Goal: Task Accomplishment & Management: Manage account settings

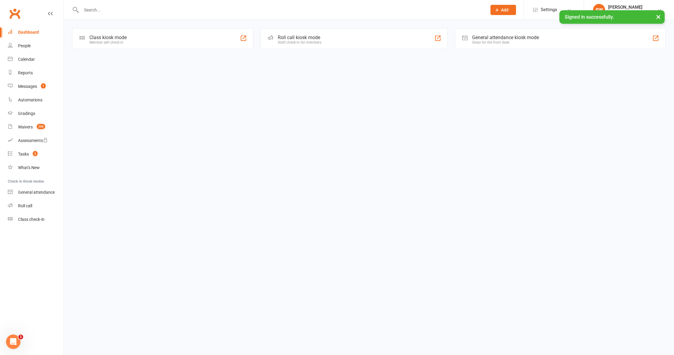
drag, startPoint x: 97, startPoint y: 2, endPoint x: 97, endPoint y: 7, distance: 4.2
click at [97, 5] on div at bounding box center [277, 10] width 411 height 20
click at [97, 7] on input "text" at bounding box center [280, 10] width 403 height 8
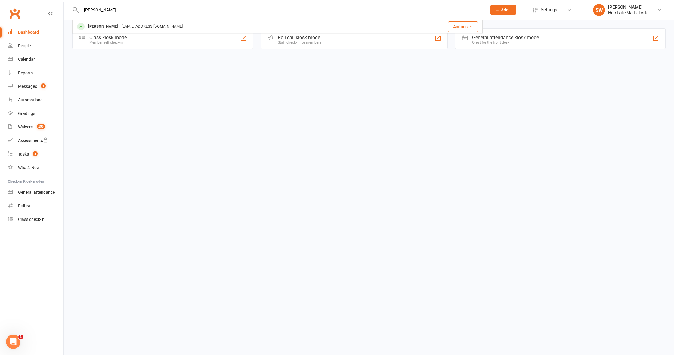
type input "[PERSON_NAME]"
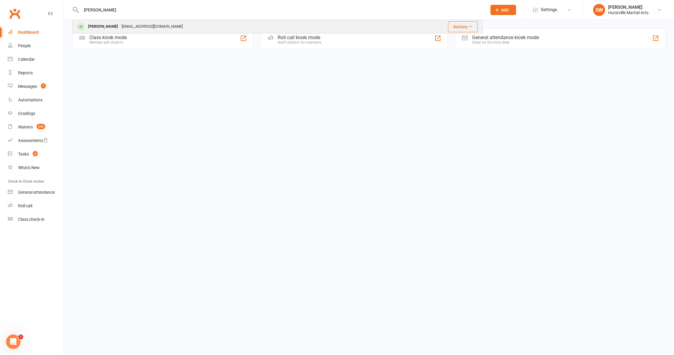
click at [115, 22] on div "[PERSON_NAME] [EMAIL_ADDRESS][DOMAIN_NAME]" at bounding box center [230, 26] width 314 height 12
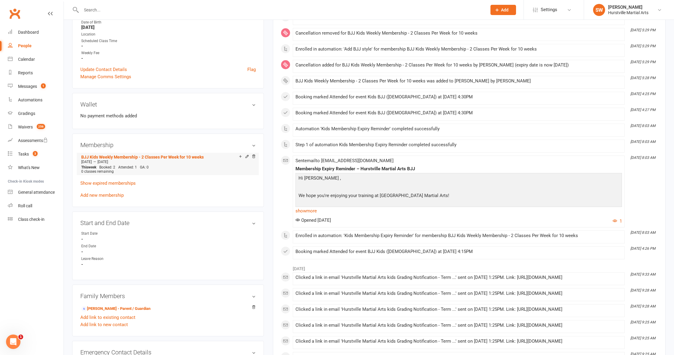
scroll to position [134, 0]
click at [108, 194] on link "Add new membership" at bounding box center [101, 194] width 43 height 5
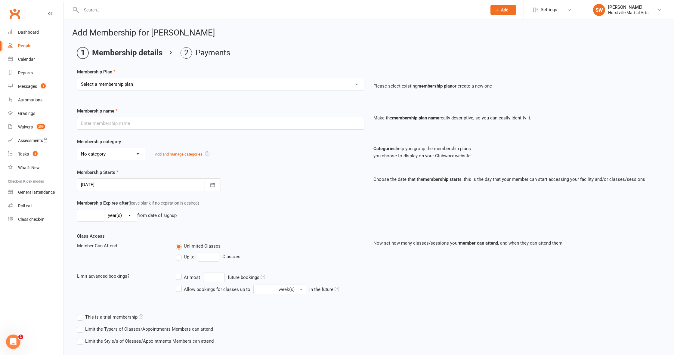
select select "3"
type input "BJJ Kids Weekly Membership - 2 Classes Per Week for 10 weeks"
select select "2"
type input "64"
select select "0"
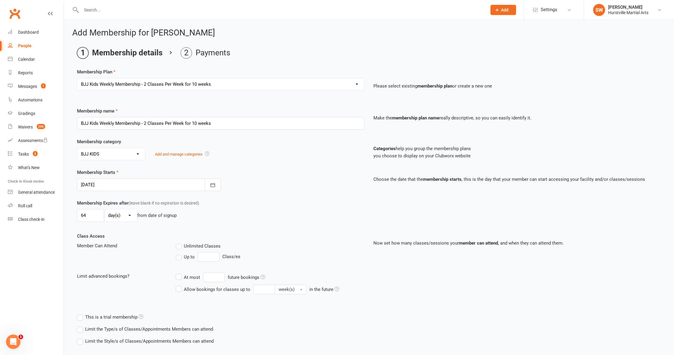
type input "2"
click at [211, 184] on icon "button" at bounding box center [212, 185] width 5 height 4
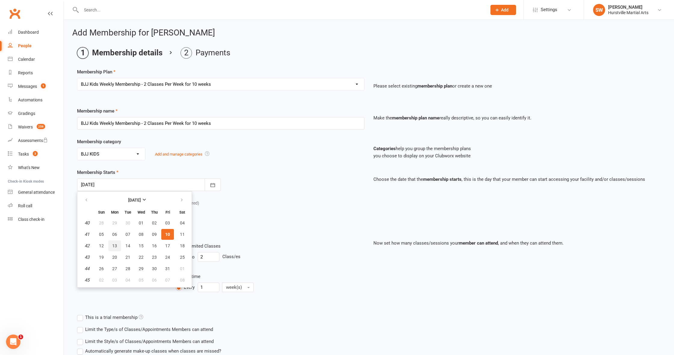
click at [115, 248] on button "13" at bounding box center [114, 245] width 13 height 11
type input "[DATE]"
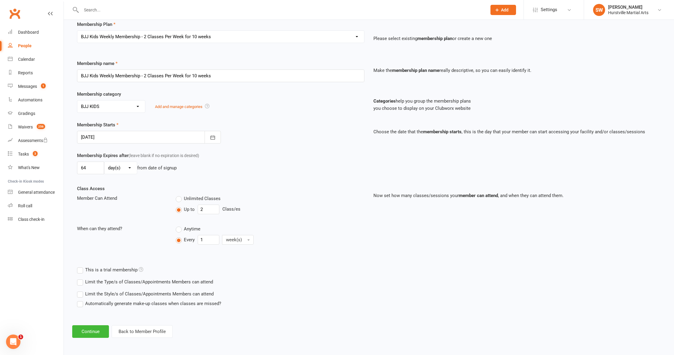
scroll to position [52, 0]
click at [210, 206] on input "2" at bounding box center [209, 210] width 22 height 10
type input "3"
click at [89, 328] on button "Continue" at bounding box center [90, 331] width 37 height 13
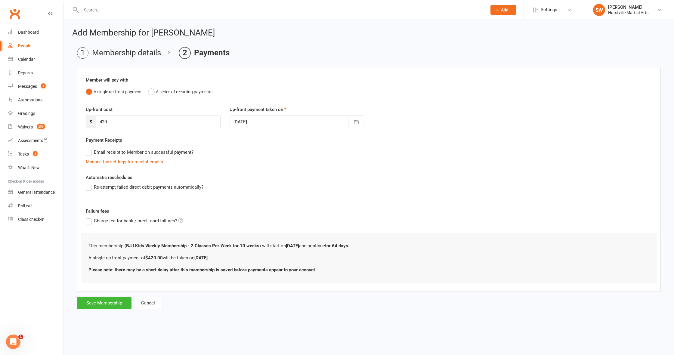
scroll to position [0, 0]
click at [117, 125] on input "420" at bounding box center [158, 122] width 125 height 13
type input "480"
click at [110, 306] on button "Save Membership" at bounding box center [104, 303] width 54 height 13
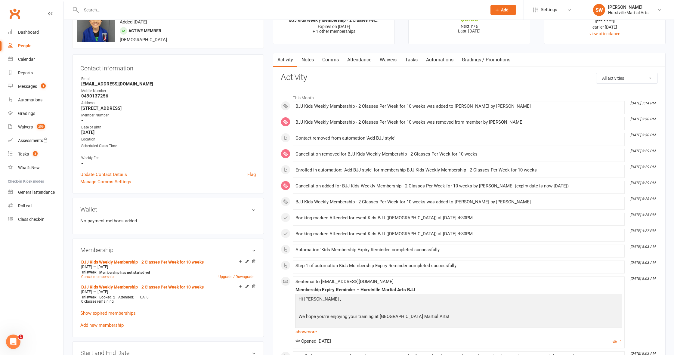
scroll to position [36, 0]
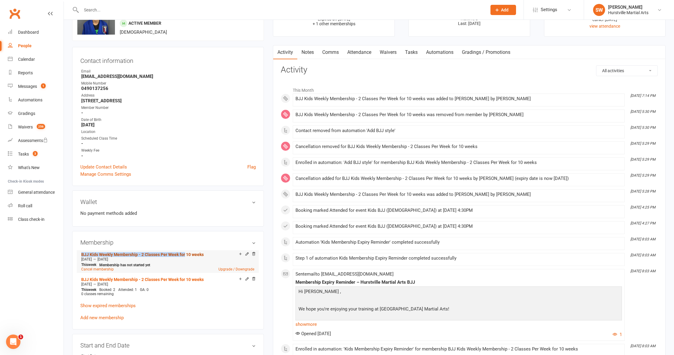
drag, startPoint x: 80, startPoint y: 254, endPoint x: 185, endPoint y: 256, distance: 105.4
click at [185, 256] on li "BJJ Kids Weekly Membership - 2 Classes Per Week for 10 weeks [DATE] — [DATE] Th…" at bounding box center [168, 261] width 176 height 23
click at [183, 244] on h3 "Membership" at bounding box center [167, 242] width 175 height 7
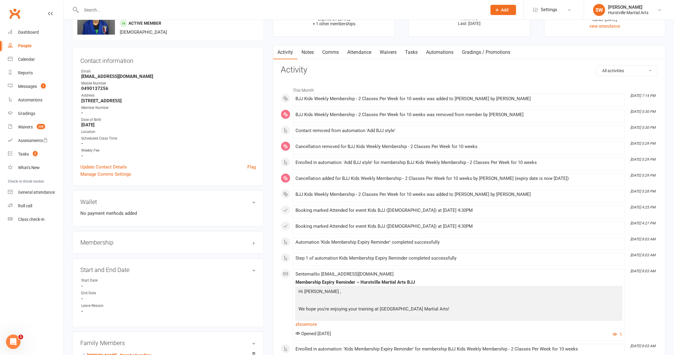
click at [152, 236] on div "Membership" at bounding box center [168, 242] width 192 height 23
click at [253, 242] on h3 "Membership" at bounding box center [167, 242] width 175 height 7
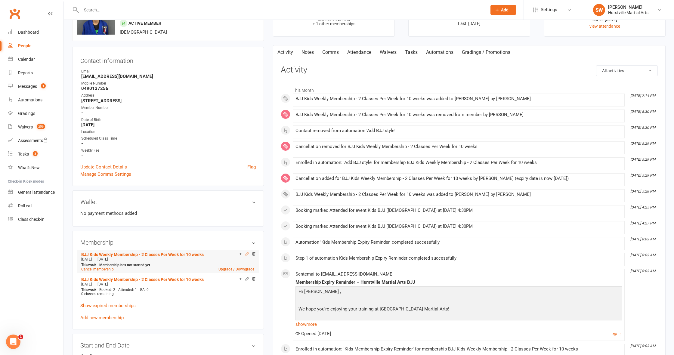
click at [246, 252] on icon at bounding box center [247, 254] width 4 height 4
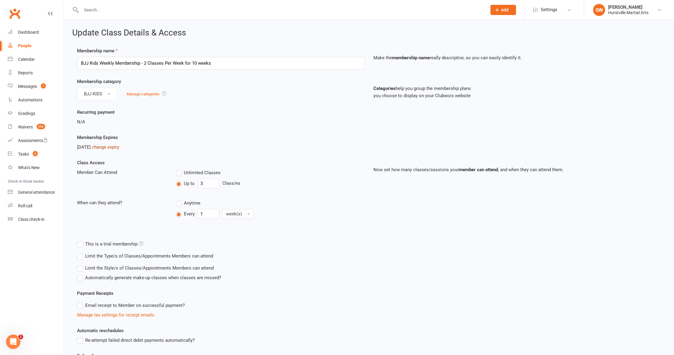
click at [119, 146] on link "change expiry" at bounding box center [105, 146] width 27 height 5
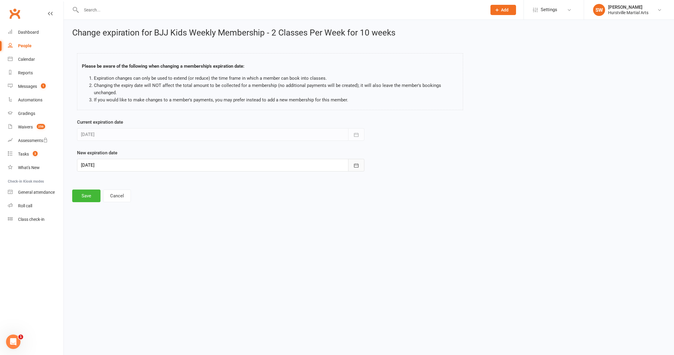
click at [354, 165] on icon "button" at bounding box center [356, 166] width 6 height 6
click at [164, 228] on button "19" at bounding box center [167, 226] width 13 height 11
type input "[DATE]"
click at [78, 196] on button "Save" at bounding box center [86, 196] width 28 height 13
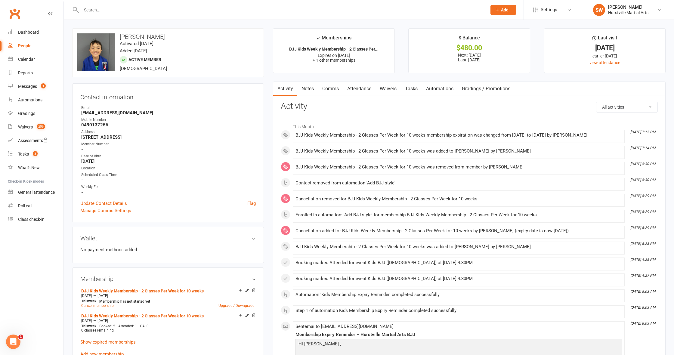
click at [307, 89] on link "Notes" at bounding box center [307, 89] width 21 height 14
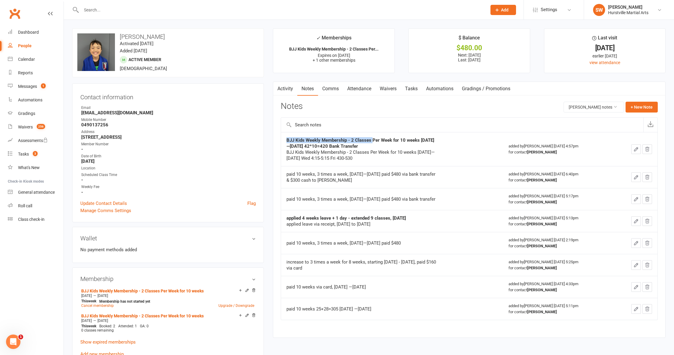
drag, startPoint x: 285, startPoint y: 140, endPoint x: 372, endPoint y: 141, distance: 86.7
click at [372, 141] on td "BJJ Kids Weekly Membership - 2 Classes Per Week for 10 weeks [DATE]—[DATE] 42*1…" at bounding box center [392, 149] width 222 height 34
click at [372, 141] on strong "BJJ Kids Weekly Membership - 2 Classes Per Week for 10 weeks [DATE]—[DATE] 42*1…" at bounding box center [361, 143] width 148 height 11
drag, startPoint x: 285, startPoint y: 195, endPoint x: 335, endPoint y: 196, distance: 49.7
click at [333, 196] on td "paid 10 weeks, 3 times a week, [DATE]—[DATE] paid $480 via bank transfer" at bounding box center [392, 199] width 222 height 22
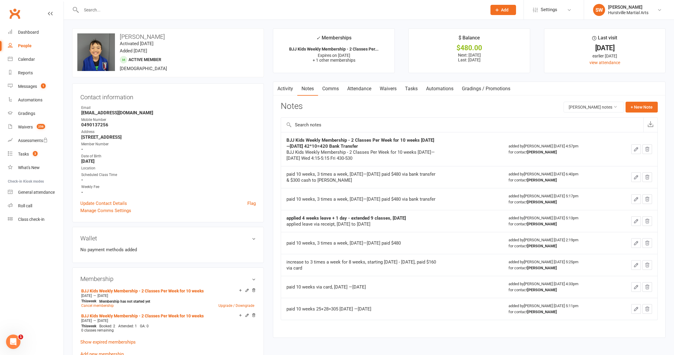
click at [339, 201] on div "paid 10 weeks, 3 times a week, [DATE]—[DATE] paid $480 via bank transfer" at bounding box center [362, 199] width 150 height 6
drag, startPoint x: 285, startPoint y: 175, endPoint x: 434, endPoint y: 180, distance: 148.8
click at [434, 180] on td "paid 10 weeks, 3 times a week, [DATE]—[DATE] paid $480 via bank transfer & $300…" at bounding box center [392, 177] width 222 height 22
copy div "paid 10 weeks, 3 times a week, [DATE]—[DATE] paid $480 via bank transfer & $300…"
click at [648, 104] on button "+ New Note" at bounding box center [642, 107] width 32 height 11
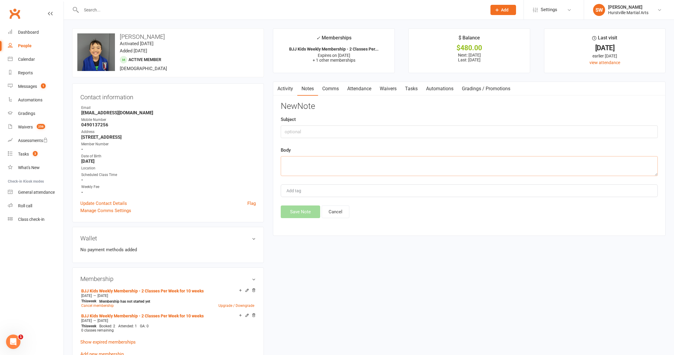
click at [299, 160] on textarea at bounding box center [469, 166] width 377 height 20
paste textarea "paid 10 weeks, 3 times a week, [DATE]—[DATE] paid $480 via bank transfer & $300…"
drag, startPoint x: 401, startPoint y: 160, endPoint x: 347, endPoint y: 160, distance: 53.6
click at [347, 160] on textarea "paid 10 weeks, 3 times a week, [DATE]—[DATE] paid $480 via bank transfer" at bounding box center [469, 166] width 377 height 20
drag, startPoint x: 80, startPoint y: 295, endPoint x: 128, endPoint y: 296, distance: 48.2
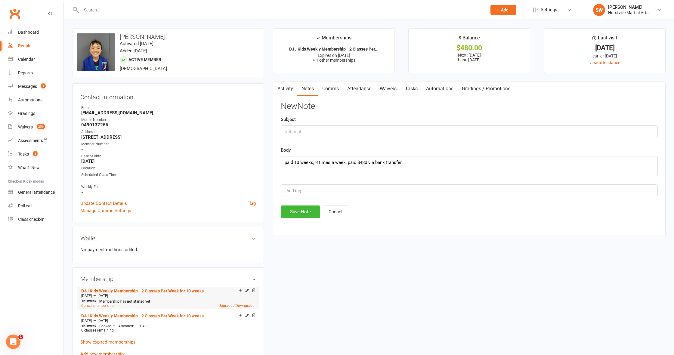
click at [128, 296] on div "[DATE] — [DATE]" at bounding box center [168, 295] width 176 height 5
copy div "[DATE] — [DATE]"
click at [349, 164] on textarea "paid 10 weeks, 3 times a week, paid $480 via bank transfer" at bounding box center [469, 166] width 377 height 20
paste textarea "[DATE]—[DATE]"
click at [507, 169] on textarea "paid 10 weeks, 3 times a week, [DATE]—[DATE] paid $480 via bank transfer" at bounding box center [469, 166] width 377 height 20
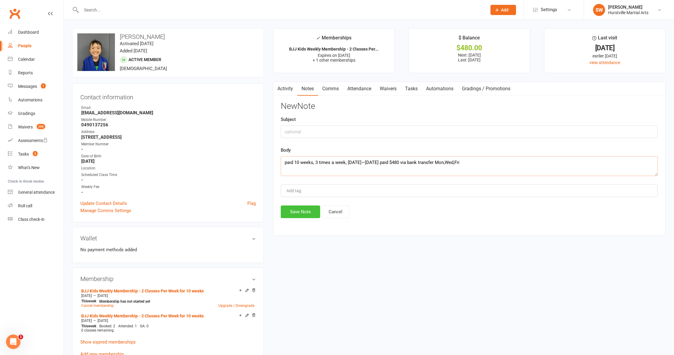
type textarea "paid 10 weeks, 3 times a week, [DATE]—[DATE] paid $480 via bank transfer Mon,We…"
click at [296, 206] on button "Save Note" at bounding box center [300, 212] width 39 height 13
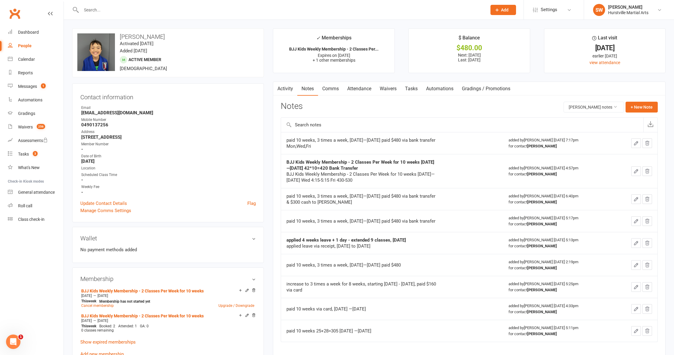
click at [361, 88] on link "Attendance" at bounding box center [359, 89] width 33 height 14
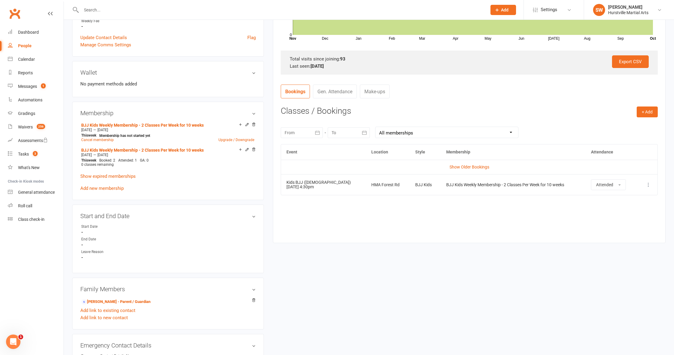
scroll to position [165, 0]
click at [647, 111] on button "+ Add" at bounding box center [647, 112] width 21 height 11
click at [639, 121] on link "Book Event" at bounding box center [628, 126] width 60 height 12
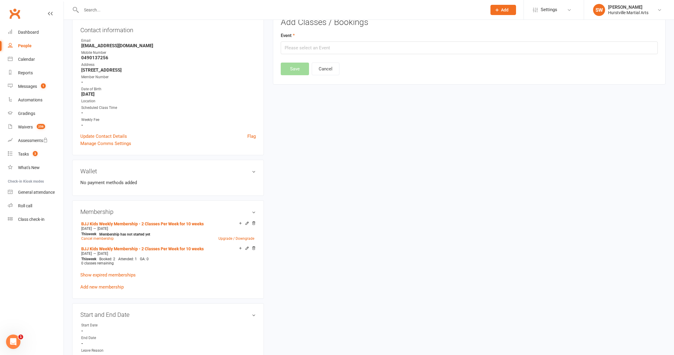
scroll to position [51, 0]
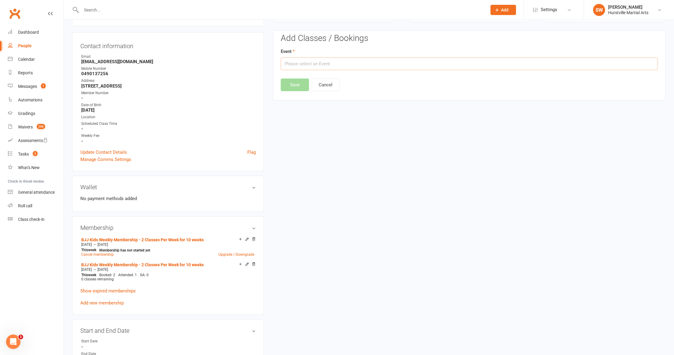
click at [352, 65] on input "text" at bounding box center [469, 63] width 377 height 13
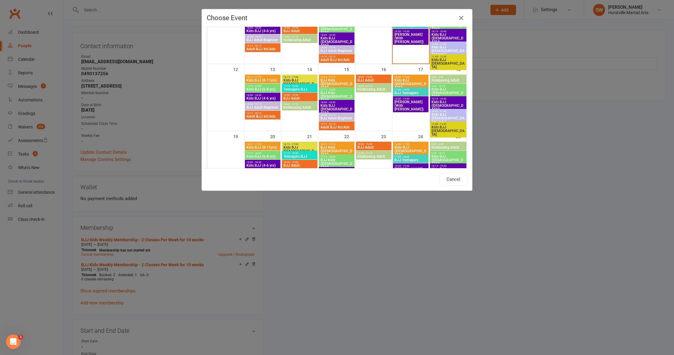
scroll to position [139, 0]
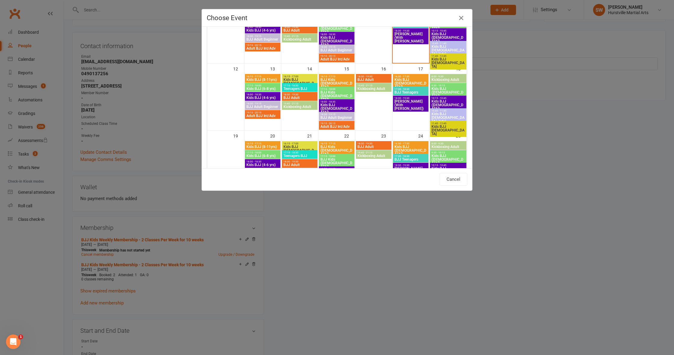
click at [268, 79] on span "Kids BJJ (8-11yrs)" at bounding box center [262, 80] width 33 height 4
type input "Kids BJJ (8-11yrs) - [DATE] 4:15:00 PM"
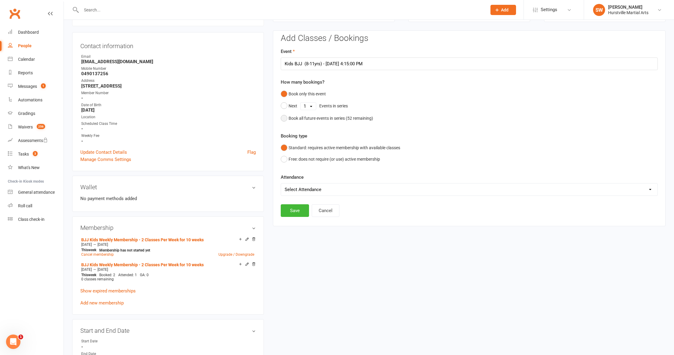
click at [286, 116] on button "Book all future events in series ( 52 remaining)" at bounding box center [327, 118] width 92 height 11
click at [296, 174] on button "Save" at bounding box center [295, 180] width 28 height 13
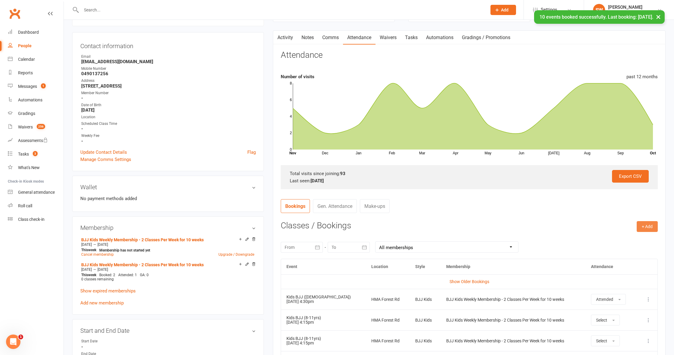
click at [646, 221] on button "+ Add" at bounding box center [647, 226] width 21 height 11
click at [642, 236] on link "Book Event" at bounding box center [628, 240] width 60 height 12
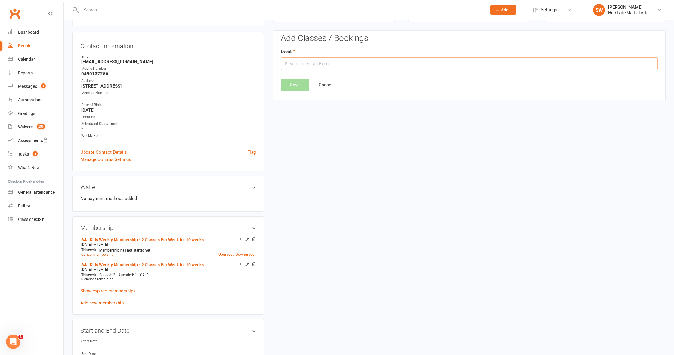
click at [364, 59] on input "text" at bounding box center [469, 63] width 377 height 13
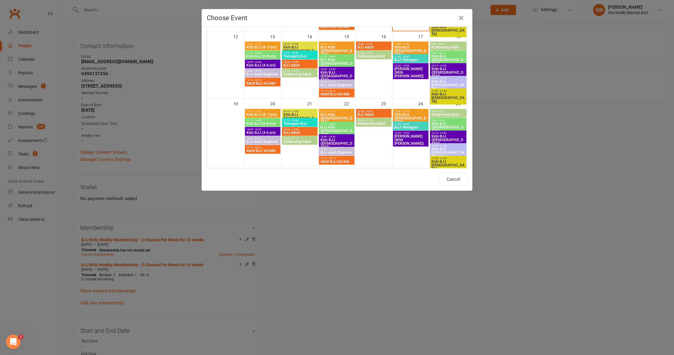
scroll to position [170, 0]
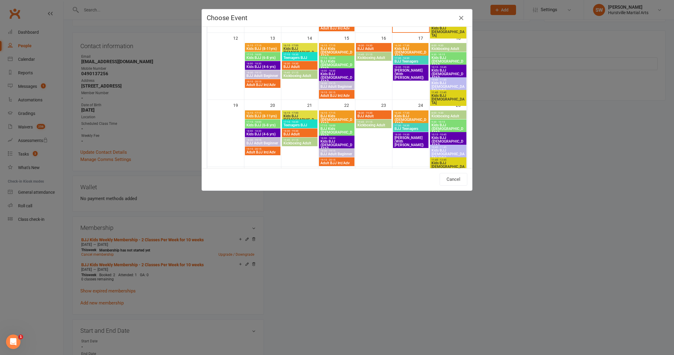
click at [337, 46] on span "16:15 - 17:15" at bounding box center [336, 45] width 33 height 3
type input "BJJ Kids ([DEMOGRAPHIC_DATA]) - [DATE] 4:15:00 PM"
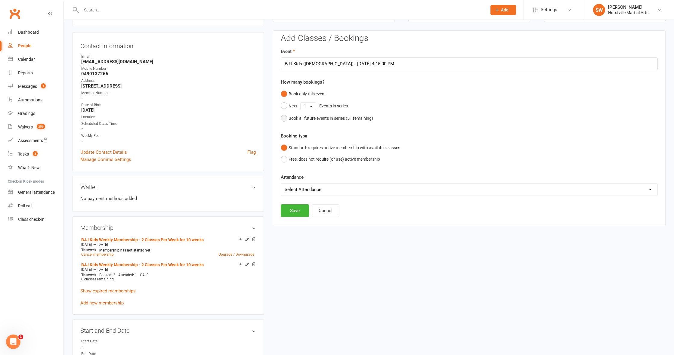
click at [284, 115] on button "Book all future events in series ( 51 remaining)" at bounding box center [327, 118] width 92 height 11
click at [294, 182] on button "Save" at bounding box center [295, 180] width 28 height 13
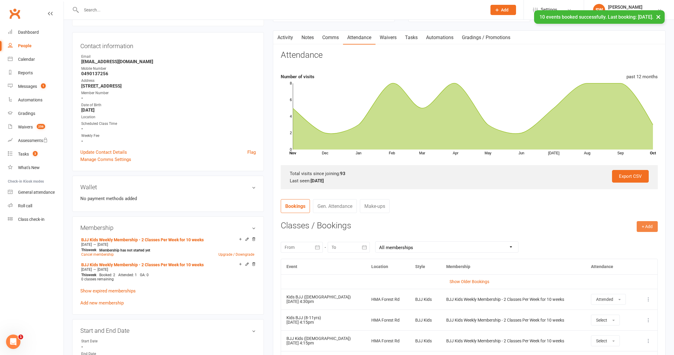
click at [644, 228] on button "+ Add" at bounding box center [647, 226] width 21 height 11
click at [634, 235] on link "Book Event" at bounding box center [628, 240] width 60 height 12
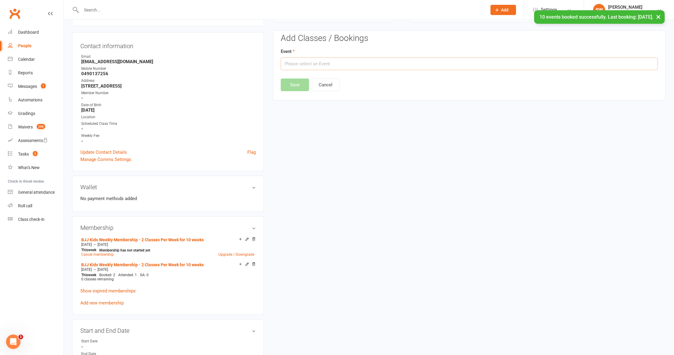
click at [478, 61] on input "text" at bounding box center [469, 63] width 377 height 13
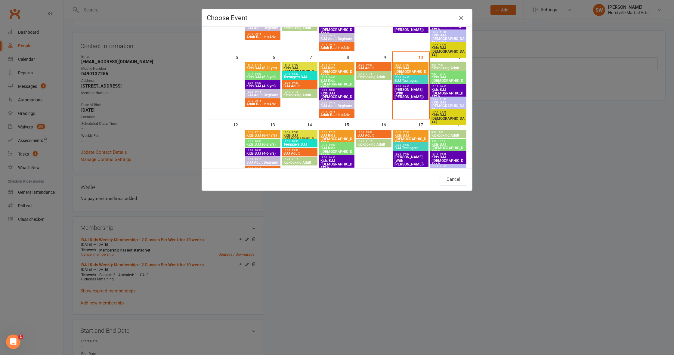
scroll to position [84, 0]
click at [410, 133] on span "Kids BJJ ([DEMOGRAPHIC_DATA])" at bounding box center [410, 138] width 33 height 11
type input "Kids BJJ ([DEMOGRAPHIC_DATA]) - [DATE] 4:30:00 PM"
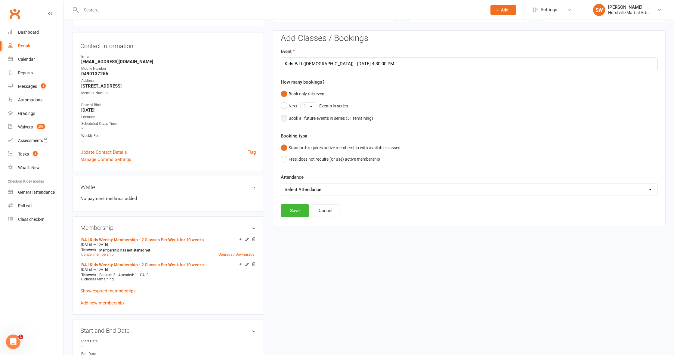
click at [284, 118] on button "Book all future events in series ( 51 remaining)" at bounding box center [327, 118] width 92 height 11
click at [293, 178] on button "Save" at bounding box center [295, 180] width 28 height 13
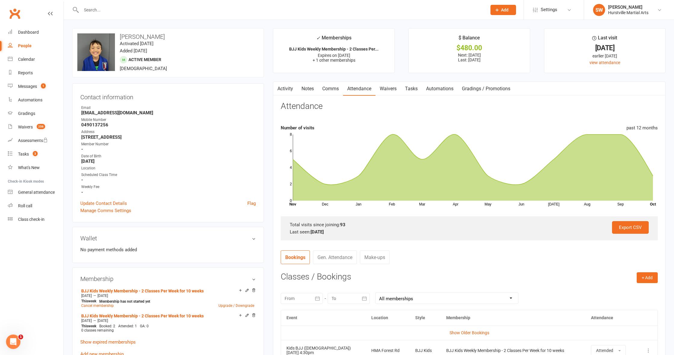
scroll to position [0, 0]
click at [335, 90] on link "Comms" at bounding box center [330, 89] width 25 height 14
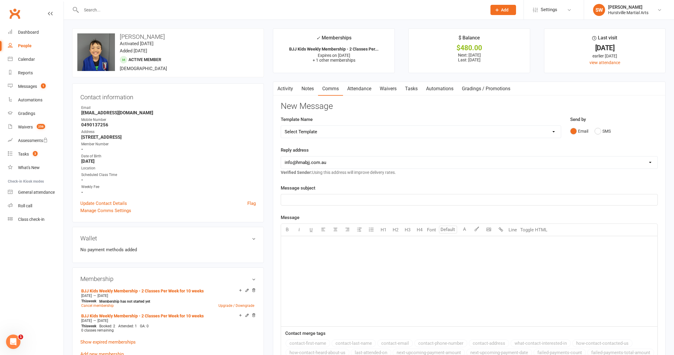
select select "2"
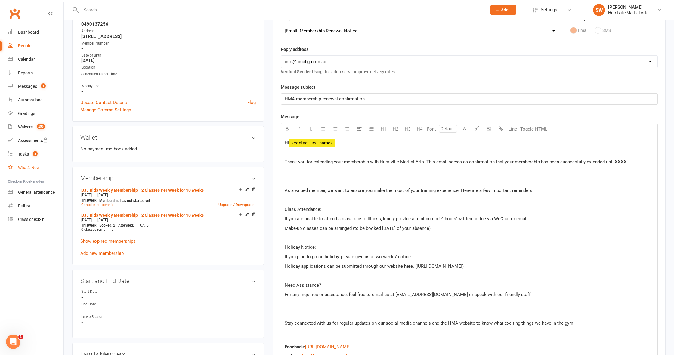
scroll to position [101, 0]
drag, startPoint x: 105, startPoint y: 194, endPoint x: 130, endPoint y: 194, distance: 25.0
click at [130, 194] on div "[DATE] — [DATE]" at bounding box center [168, 194] width 176 height 5
copy div "— [DATE]"
click at [630, 164] on p "Thank you for extending your membership with Hurstville Martial Arts. This emai…" at bounding box center [469, 161] width 369 height 7
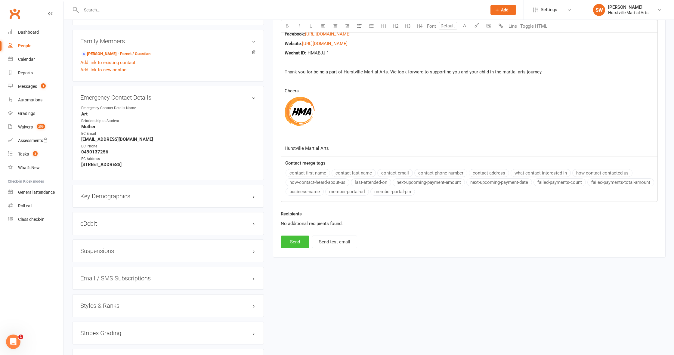
scroll to position [414, 0]
click at [295, 241] on button "Send" at bounding box center [295, 241] width 29 height 13
select select
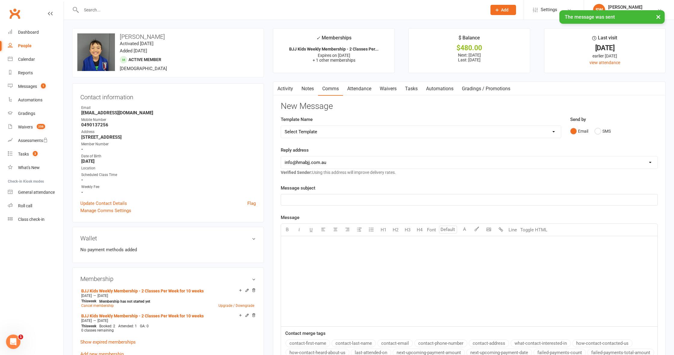
scroll to position [0, 0]
click at [280, 89] on button "button" at bounding box center [277, 89] width 8 height 14
click at [287, 86] on link "Activity" at bounding box center [285, 89] width 24 height 14
